Goal: Task Accomplishment & Management: Manage account settings

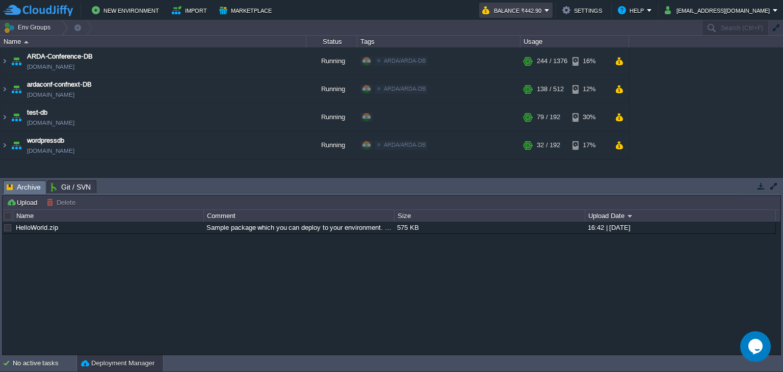
click at [549, 12] on em "Balance ₹442.90" at bounding box center [515, 10] width 67 height 12
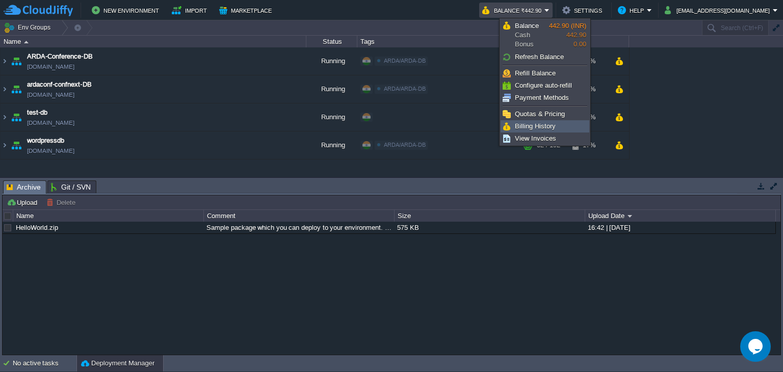
click at [543, 122] on span "Billing History" at bounding box center [535, 126] width 41 height 8
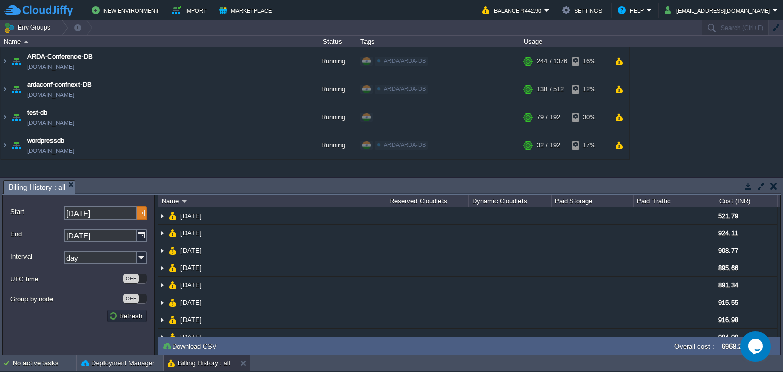
click at [140, 218] on img at bounding box center [142, 212] width 10 height 13
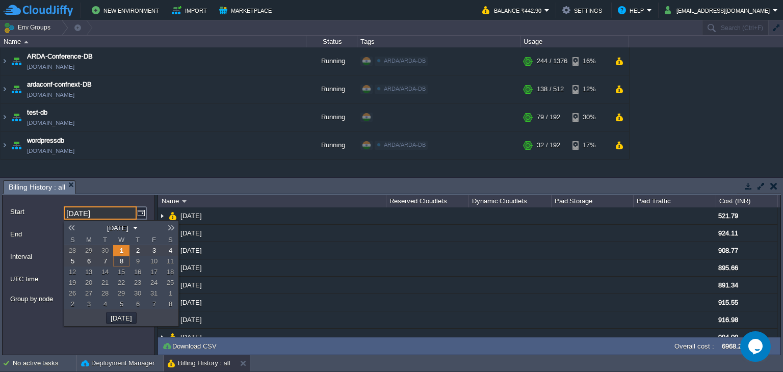
click at [73, 230] on link at bounding box center [71, 228] width 14 height 8
click at [89, 251] on span "1" at bounding box center [89, 251] width 4 height 8
type input "[DATE]"
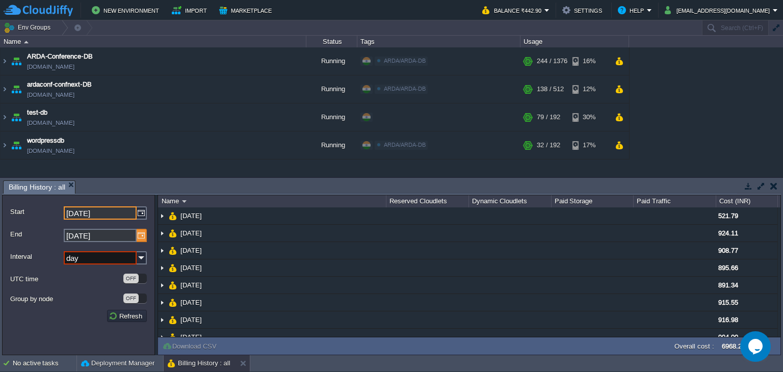
click at [142, 232] on img at bounding box center [142, 235] width 10 height 13
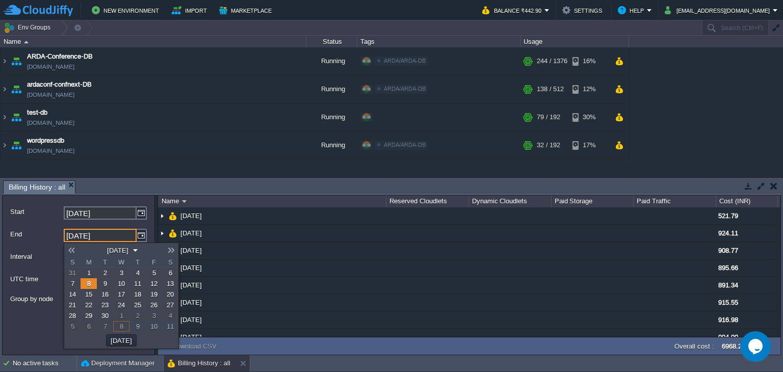
click at [75, 251] on link at bounding box center [71, 250] width 14 height 8
click at [104, 314] on span "30" at bounding box center [104, 316] width 7 height 8
type input "[DATE]"
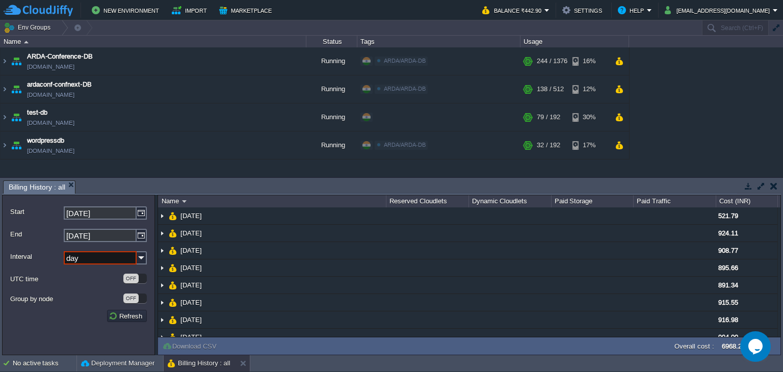
click at [115, 263] on input "day" at bounding box center [100, 257] width 73 height 13
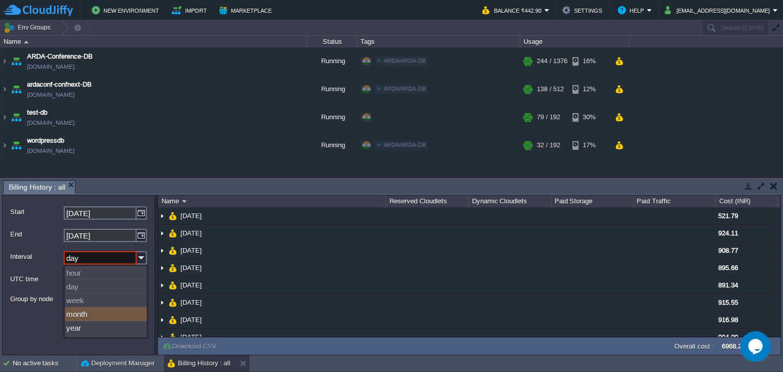
click at [87, 313] on div "month" at bounding box center [106, 314] width 82 height 14
type input "month"
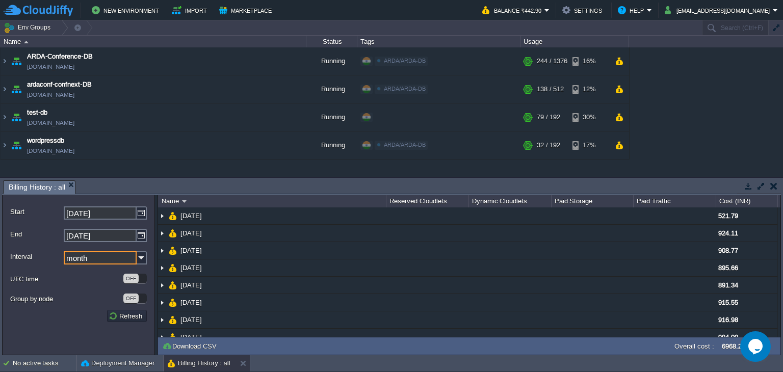
click at [117, 310] on form "Start [DATE] End [DATE] Interval month UTC time OFF Group by node OFF Refresh" at bounding box center [78, 275] width 153 height 161
click at [119, 313] on button "Refresh" at bounding box center [127, 315] width 37 height 9
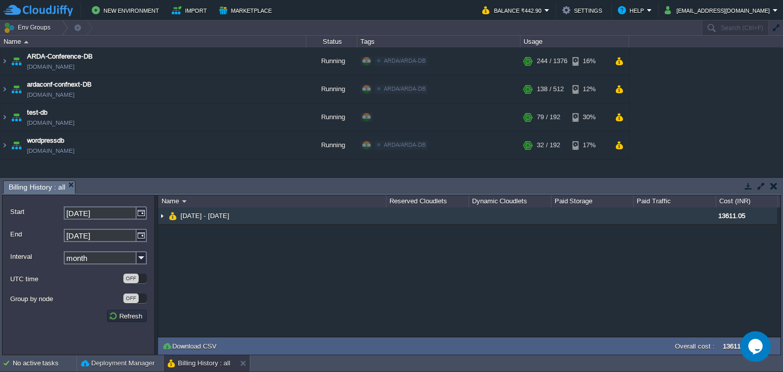
click at [165, 217] on img at bounding box center [162, 215] width 8 height 17
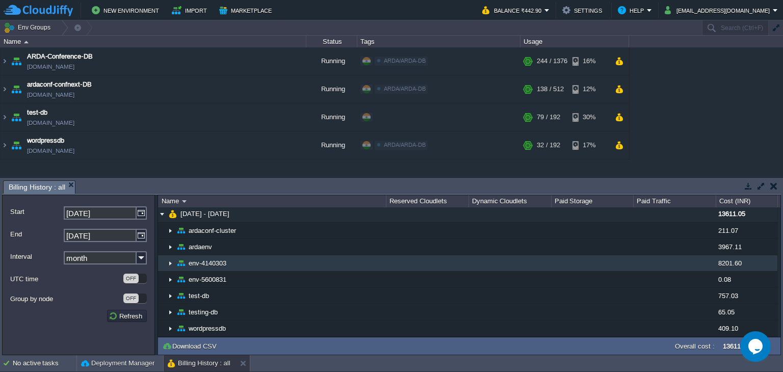
scroll to position [4, 0]
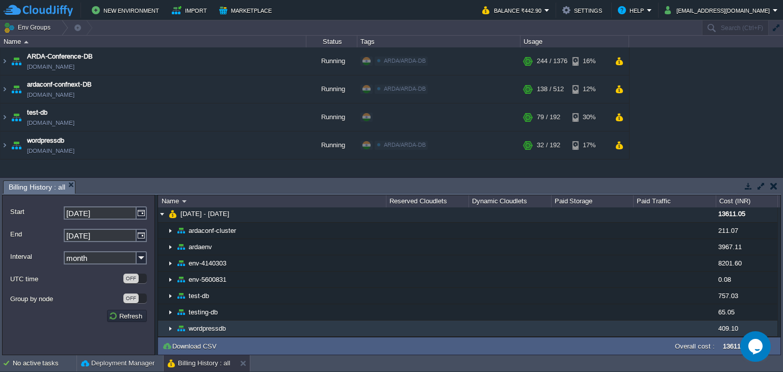
click at [171, 328] on img at bounding box center [170, 329] width 8 height 16
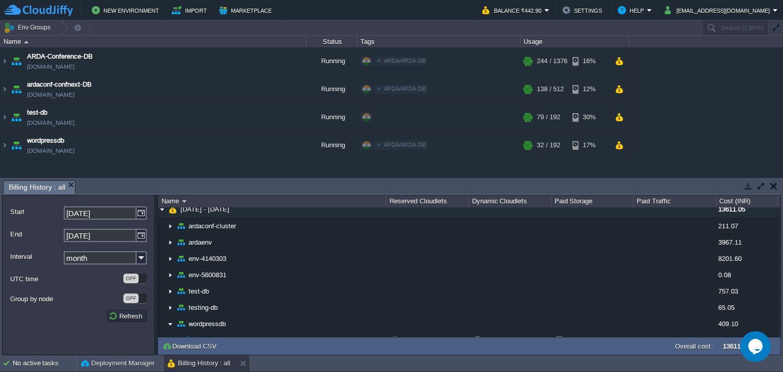
scroll to position [0, 0]
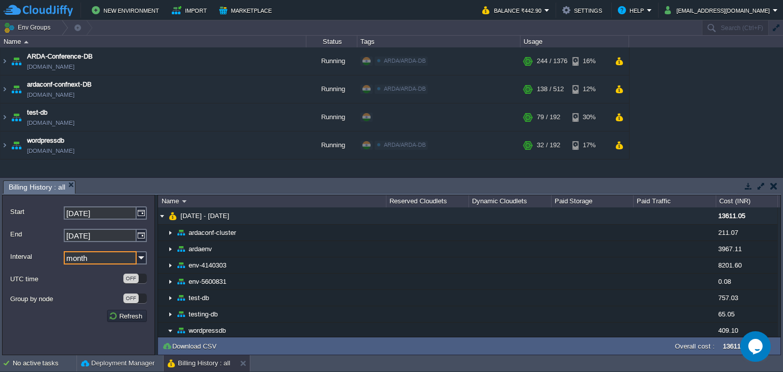
click at [128, 261] on input "month" at bounding box center [100, 257] width 73 height 13
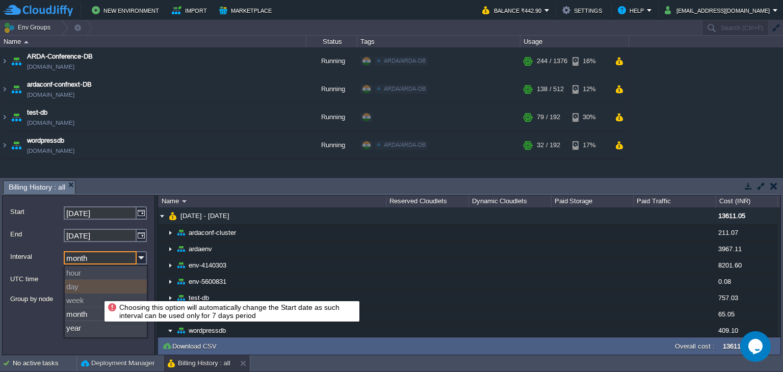
click at [97, 286] on div "day" at bounding box center [106, 287] width 82 height 14
type input "[DATE]"
type input "day"
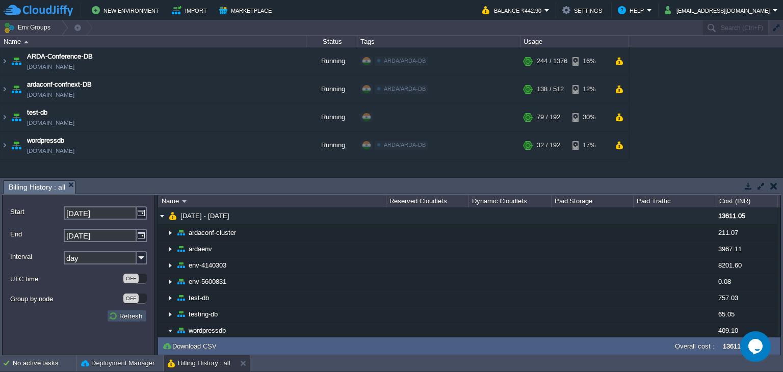
click at [129, 317] on button "Refresh" at bounding box center [127, 315] width 37 height 9
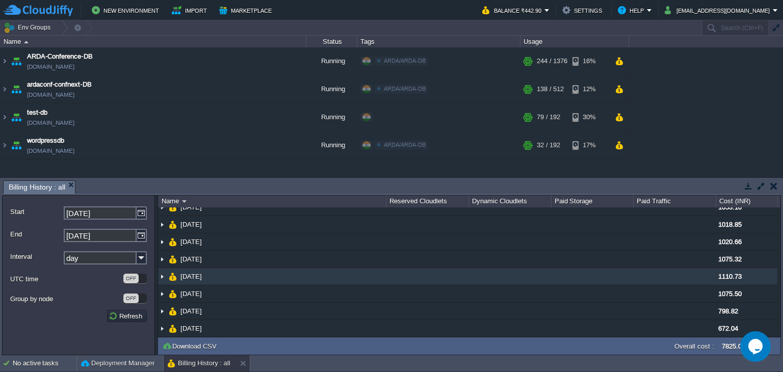
scroll to position [11, 0]
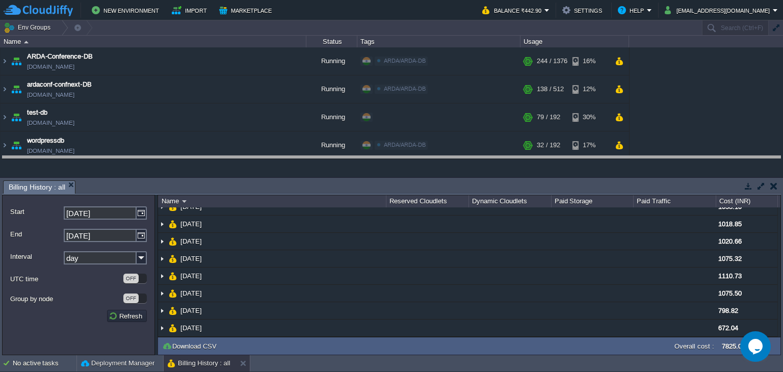
drag, startPoint x: 318, startPoint y: 192, endPoint x: 317, endPoint y: 167, distance: 25.0
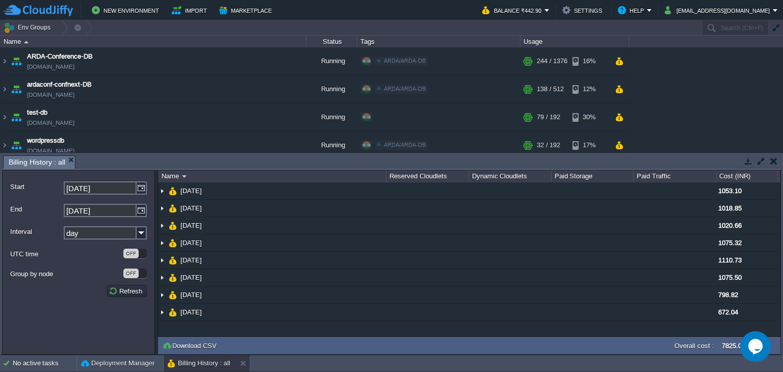
scroll to position [0, 0]
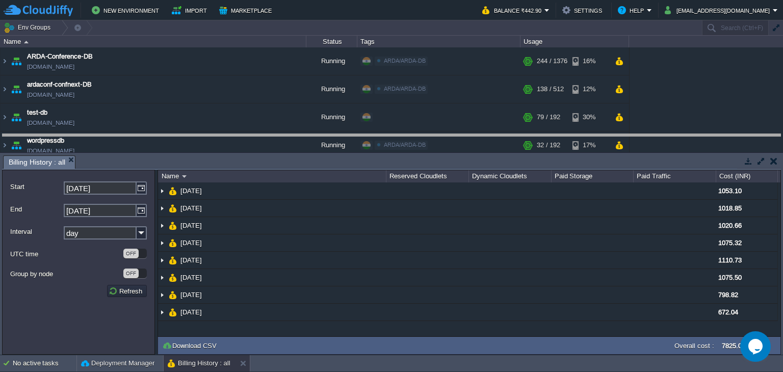
drag, startPoint x: 304, startPoint y: 169, endPoint x: 303, endPoint y: 147, distance: 21.4
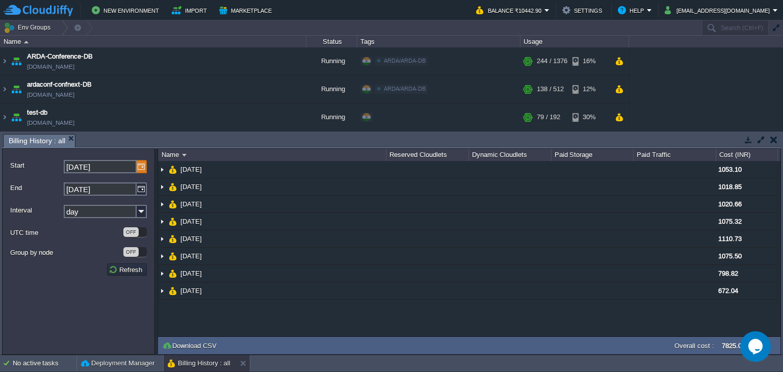
click at [139, 165] on img at bounding box center [142, 166] width 10 height 13
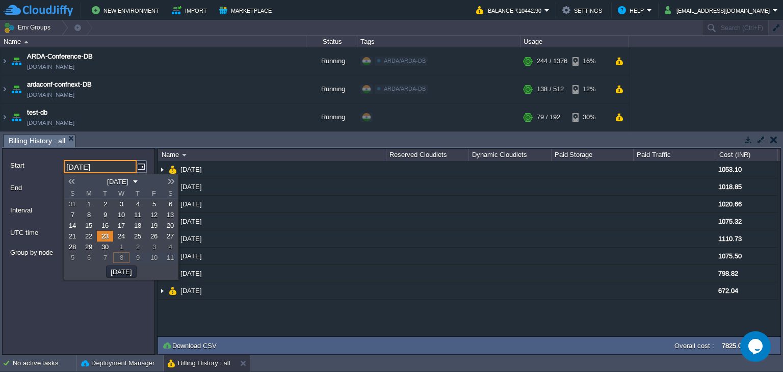
click at [91, 203] on link "1" at bounding box center [89, 204] width 16 height 11
type input "[DATE]"
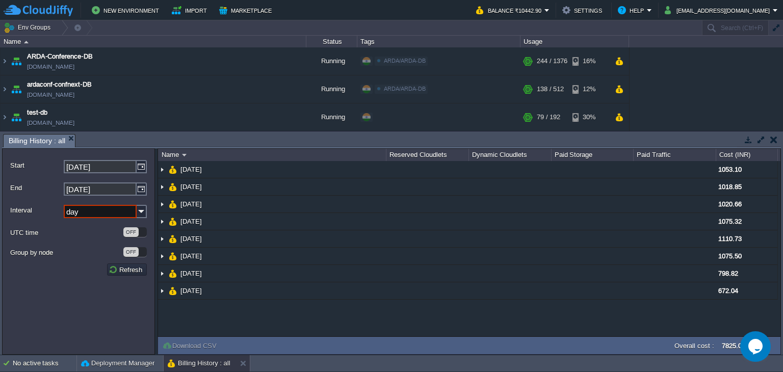
click at [101, 236] on label "UTC time" at bounding box center [66, 232] width 112 height 11
click at [128, 270] on button "Refresh" at bounding box center [127, 269] width 37 height 9
click at [139, 209] on img at bounding box center [142, 211] width 10 height 13
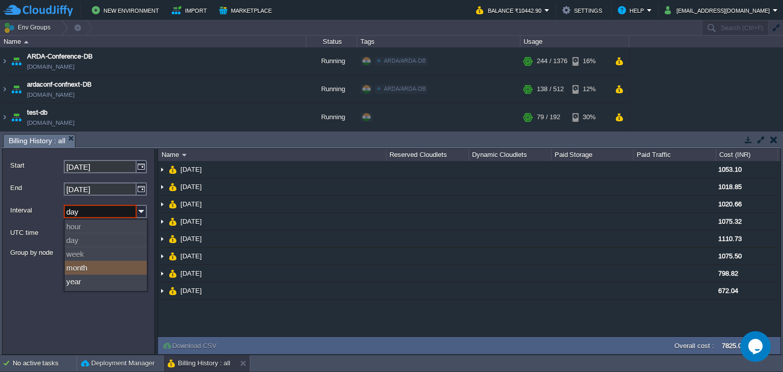
click at [91, 267] on div "month" at bounding box center [106, 268] width 82 height 14
type input "month"
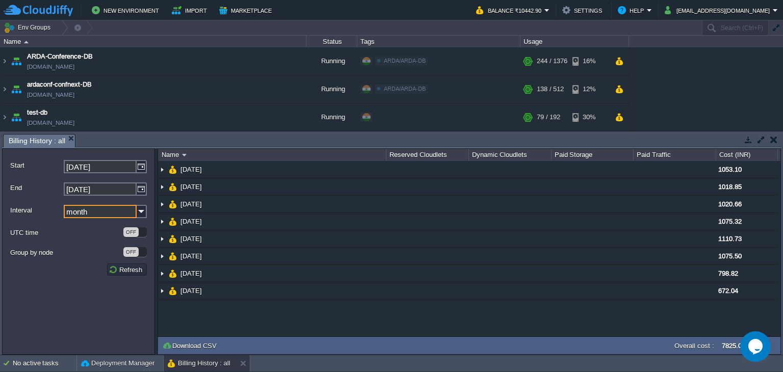
click at [82, 289] on form "Start [DATE] End [DATE] Interval month UTC time OFF Group by node OFF Refresh" at bounding box center [78, 251] width 153 height 206
click at [117, 274] on button "Refresh" at bounding box center [127, 269] width 37 height 9
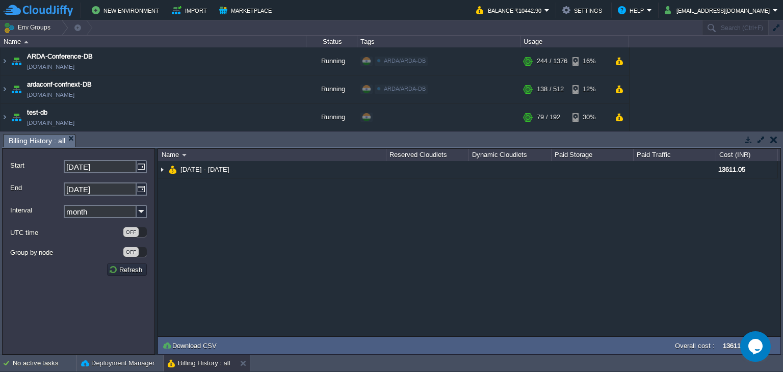
click at [123, 212] on input "month" at bounding box center [100, 211] width 73 height 13
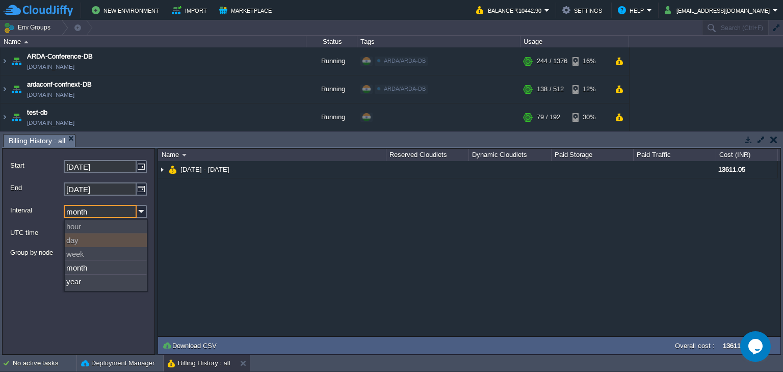
click at [95, 240] on div "day" at bounding box center [106, 240] width 82 height 14
type input "[DATE]"
type input "day"
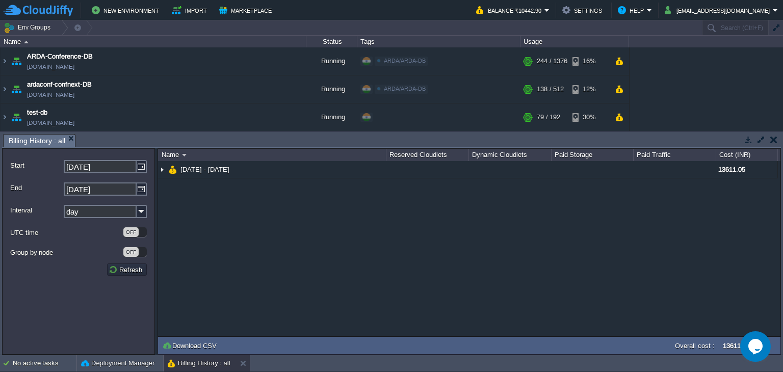
click at [80, 277] on form "Start [DATE] End [DATE] Interval day UTC time OFF Group by node OFF Refresh" at bounding box center [78, 251] width 153 height 206
click at [123, 268] on button "Refresh" at bounding box center [127, 269] width 37 height 9
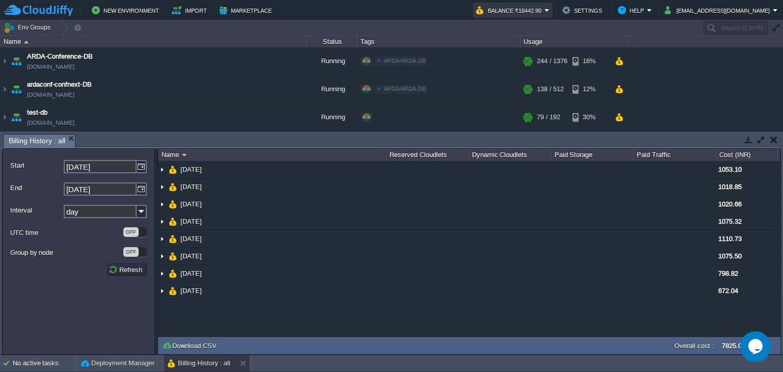
click at [544, 13] on button "Balance ₹10442.90" at bounding box center [510, 10] width 68 height 12
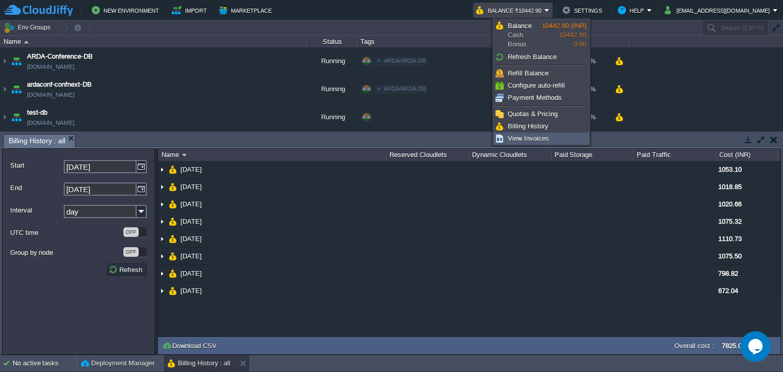
click at [536, 135] on span "View Invoices" at bounding box center [528, 139] width 41 height 8
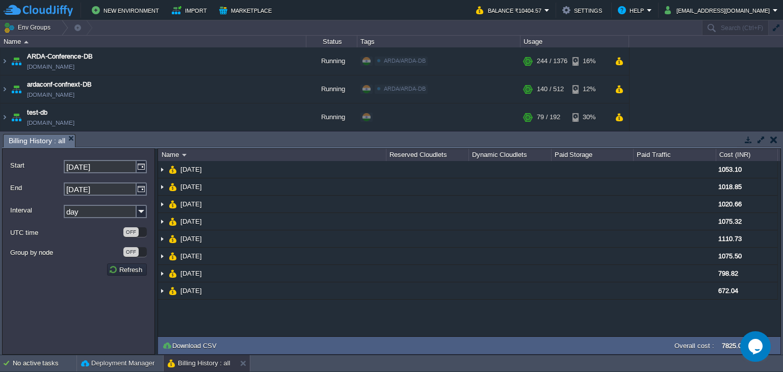
click at [774, 134] on td at bounding box center [773, 140] width 13 height 12
